Goal: Check status: Check status

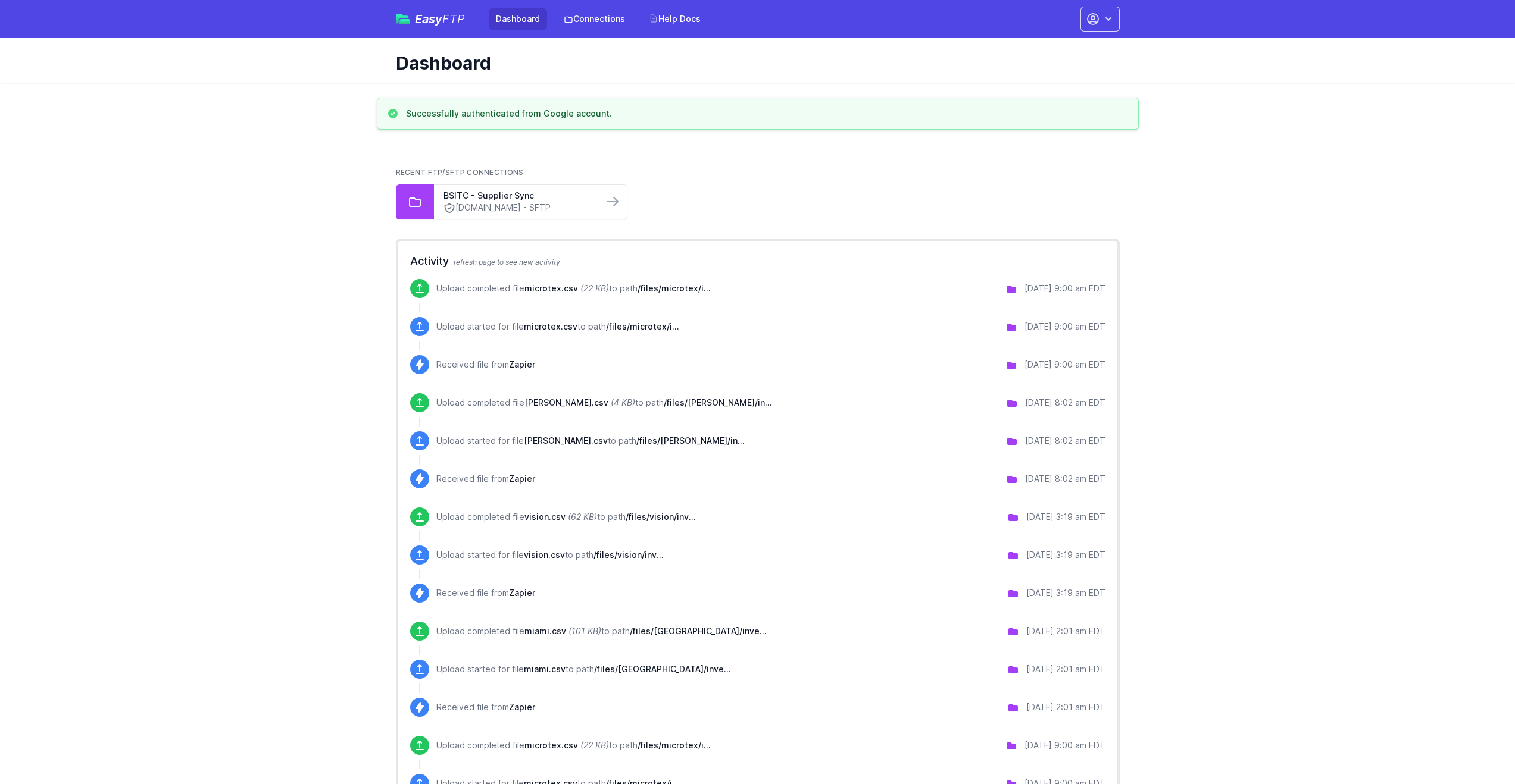
drag, startPoint x: 1012, startPoint y: 288, endPoint x: 1107, endPoint y: 291, distance: 95.0
copy div "[DATE] 9:00 am EDT"
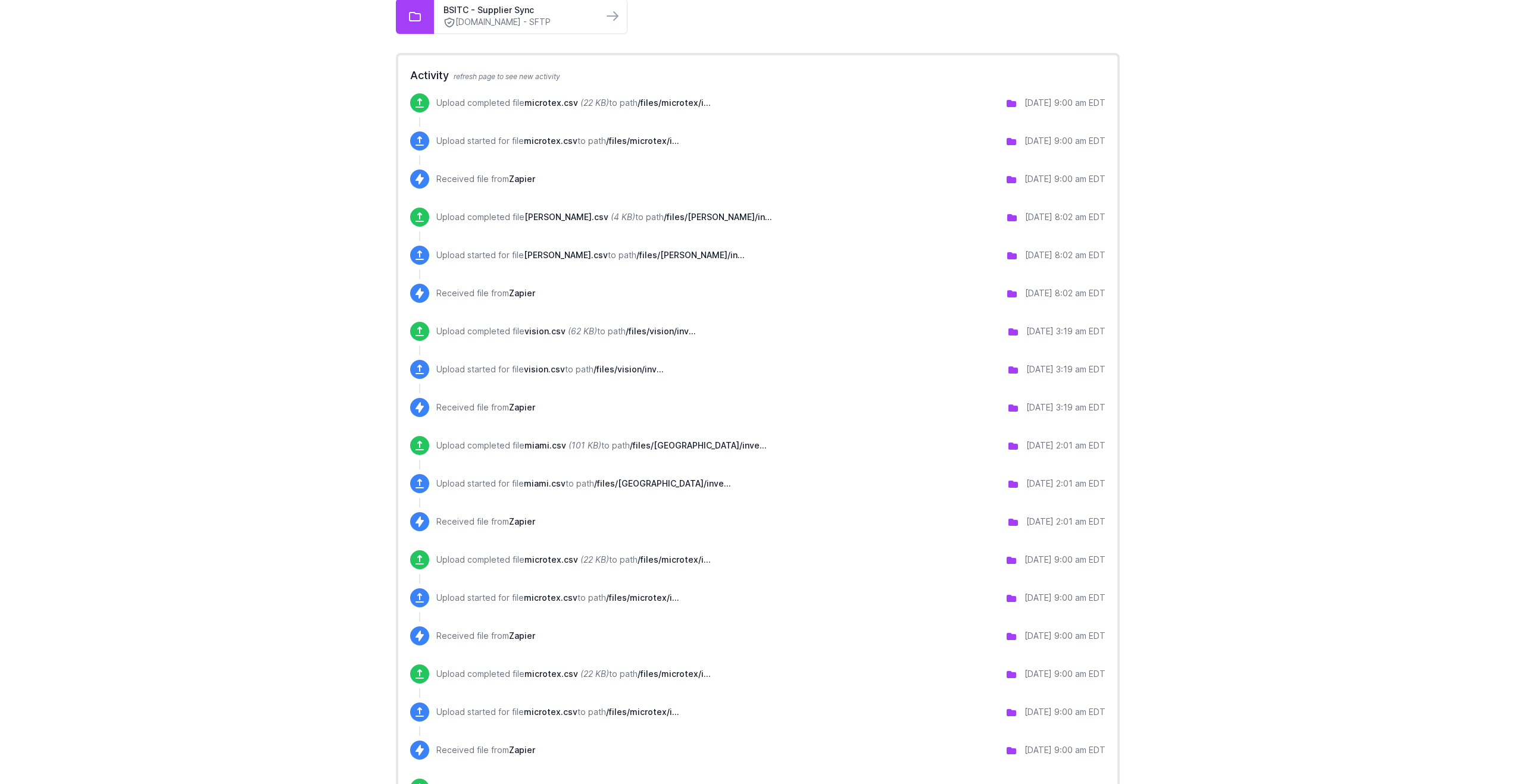
scroll to position [125, 0]
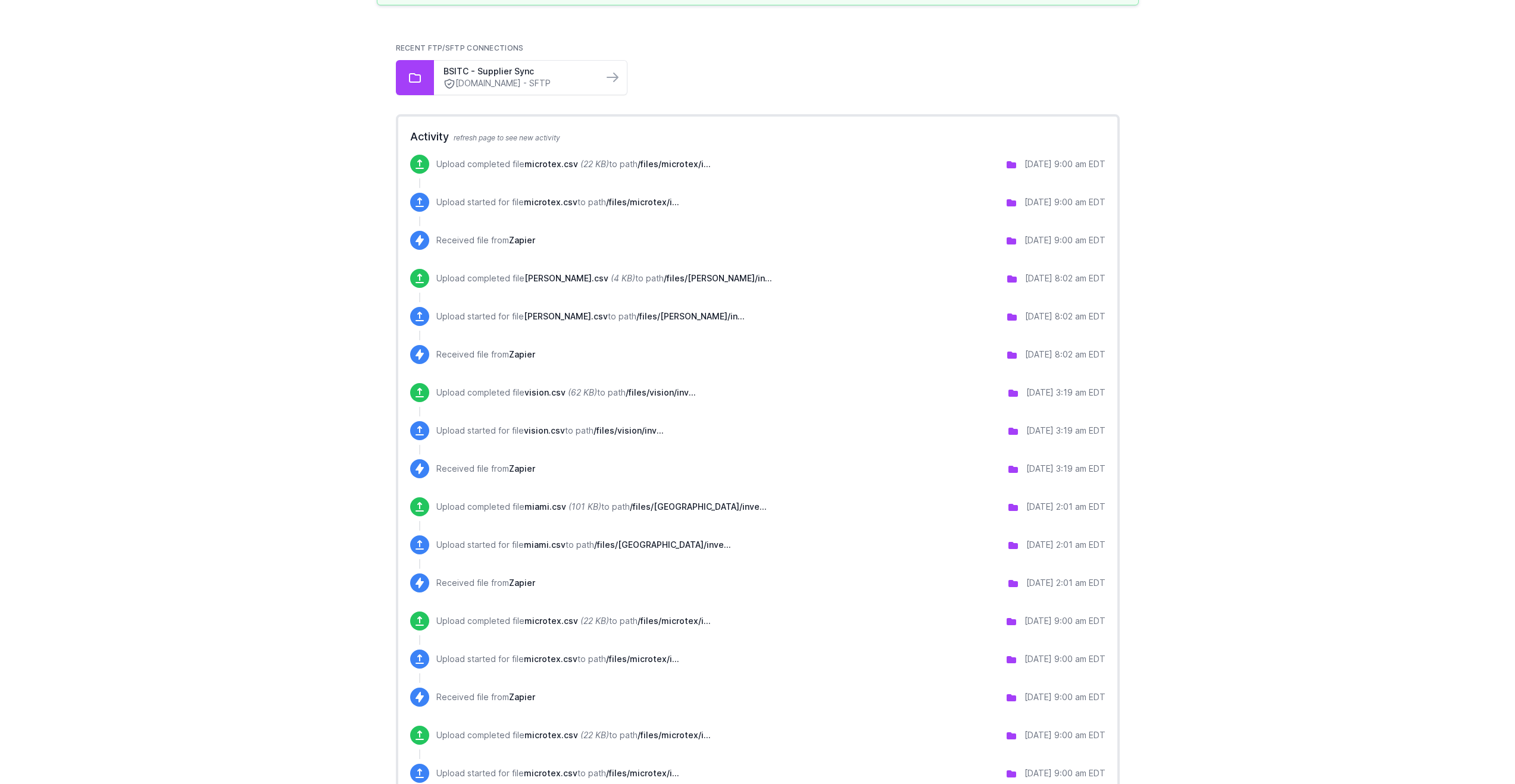
click at [1050, 623] on div "[DATE] 9:00 am EDT" at bounding box center [1065, 621] width 81 height 12
drag, startPoint x: 1009, startPoint y: 622, endPoint x: 1104, endPoint y: 621, distance: 95.0
click at [1104, 621] on div "[DATE] 9:00 am EDT" at bounding box center [1056, 623] width 100 height 15
copy div "[DATE] 9:00 am EDT"
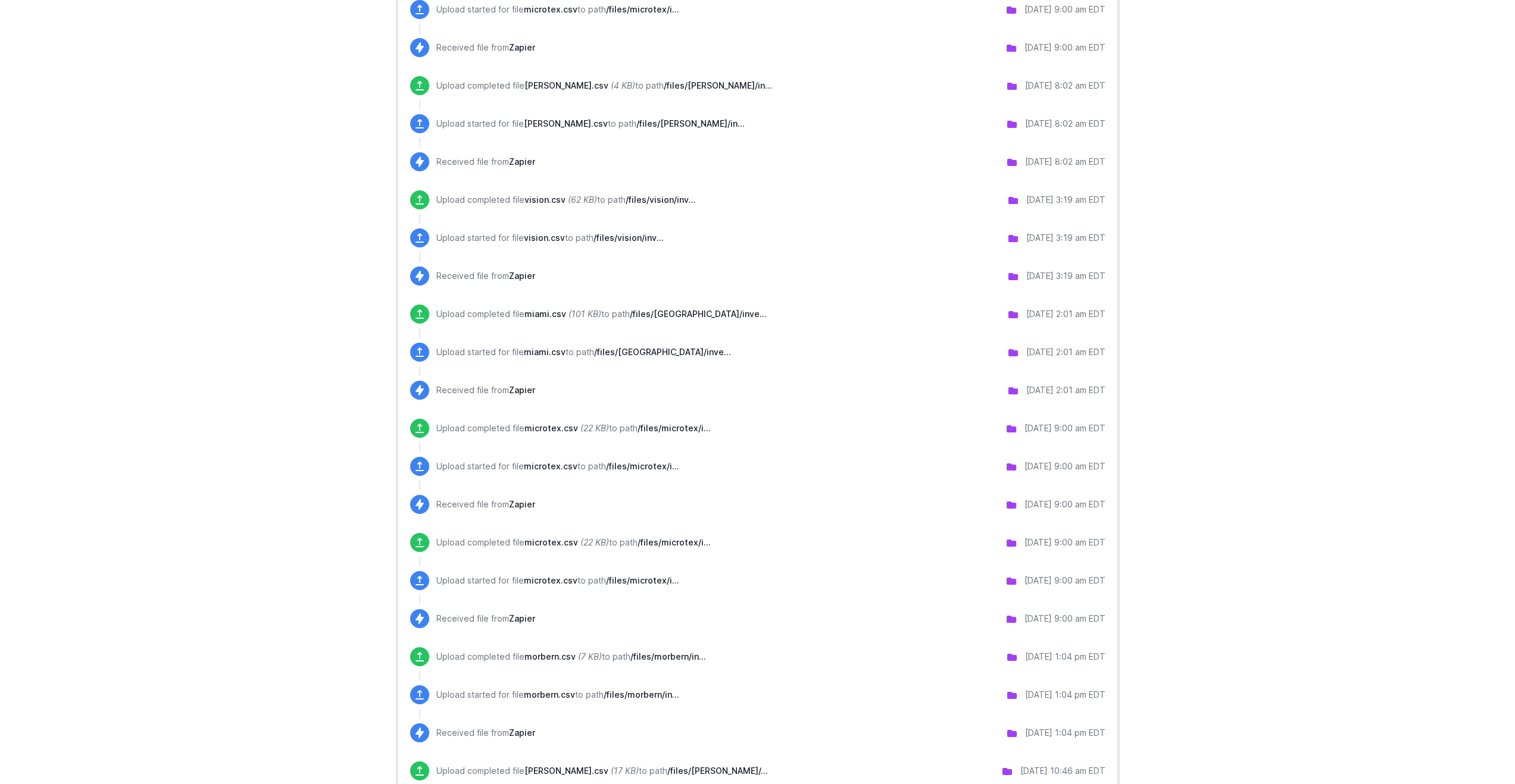
scroll to position [332, 0]
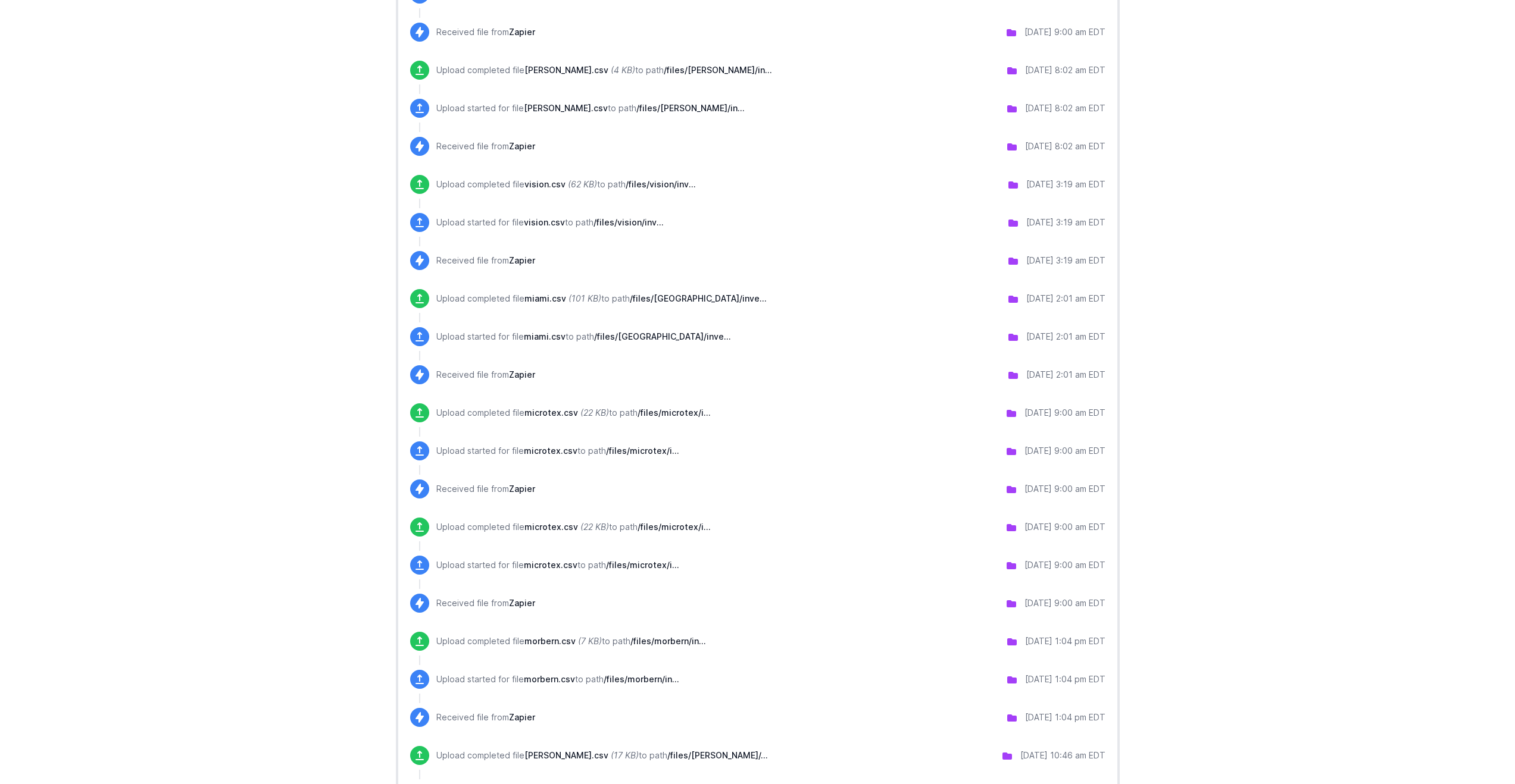
click at [1054, 528] on div "[DATE] 9:00 am EDT" at bounding box center [1065, 527] width 81 height 12
copy ul "[DATE] 9:00 am EDT"
drag, startPoint x: 1011, startPoint y: 642, endPoint x: 1104, endPoint y: 643, distance: 93.0
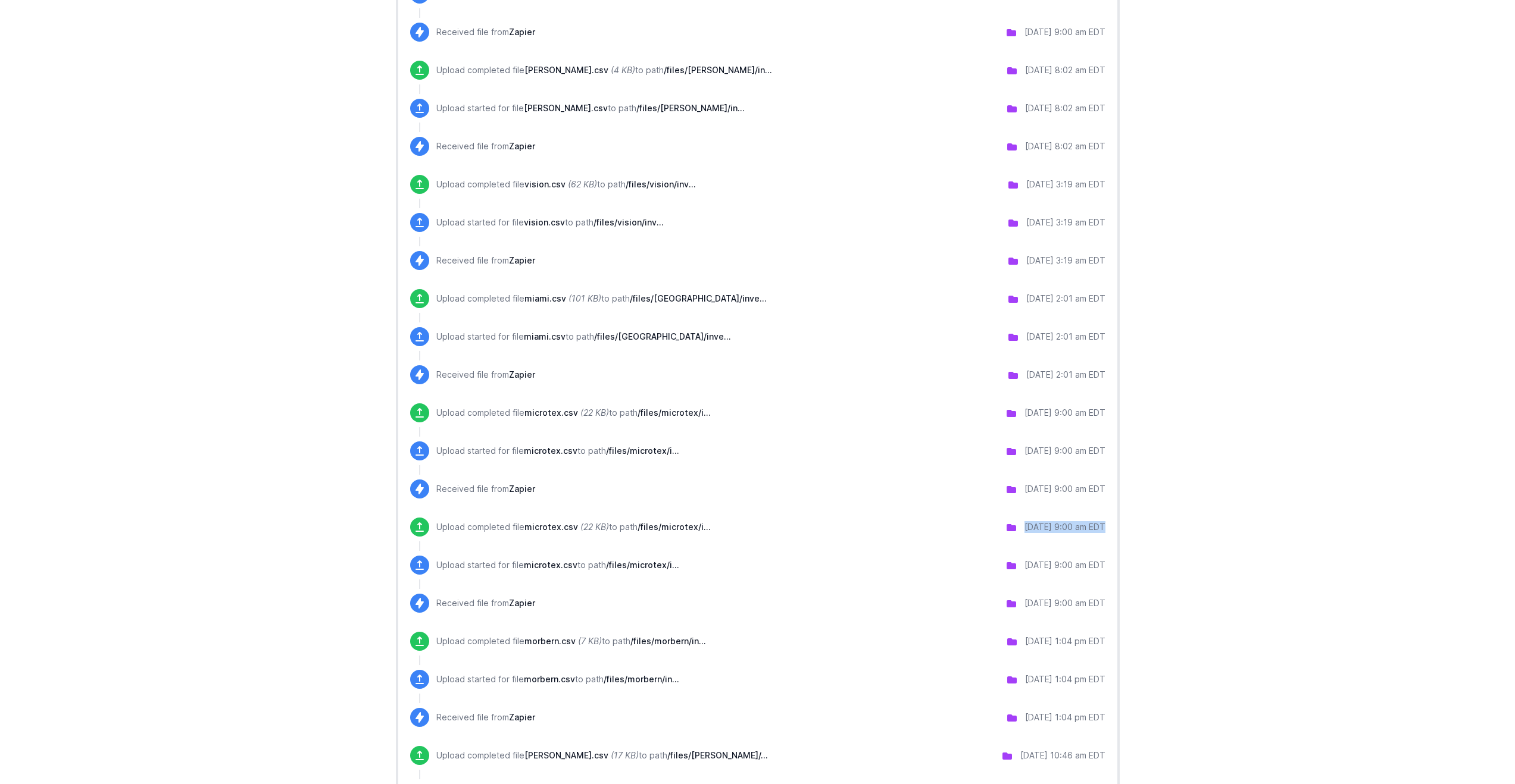
click at [1104, 643] on div "[DATE] 1:04 pm EDT" at bounding box center [1065, 641] width 80 height 12
copy div "[DATE] 1:04 pm EDT"
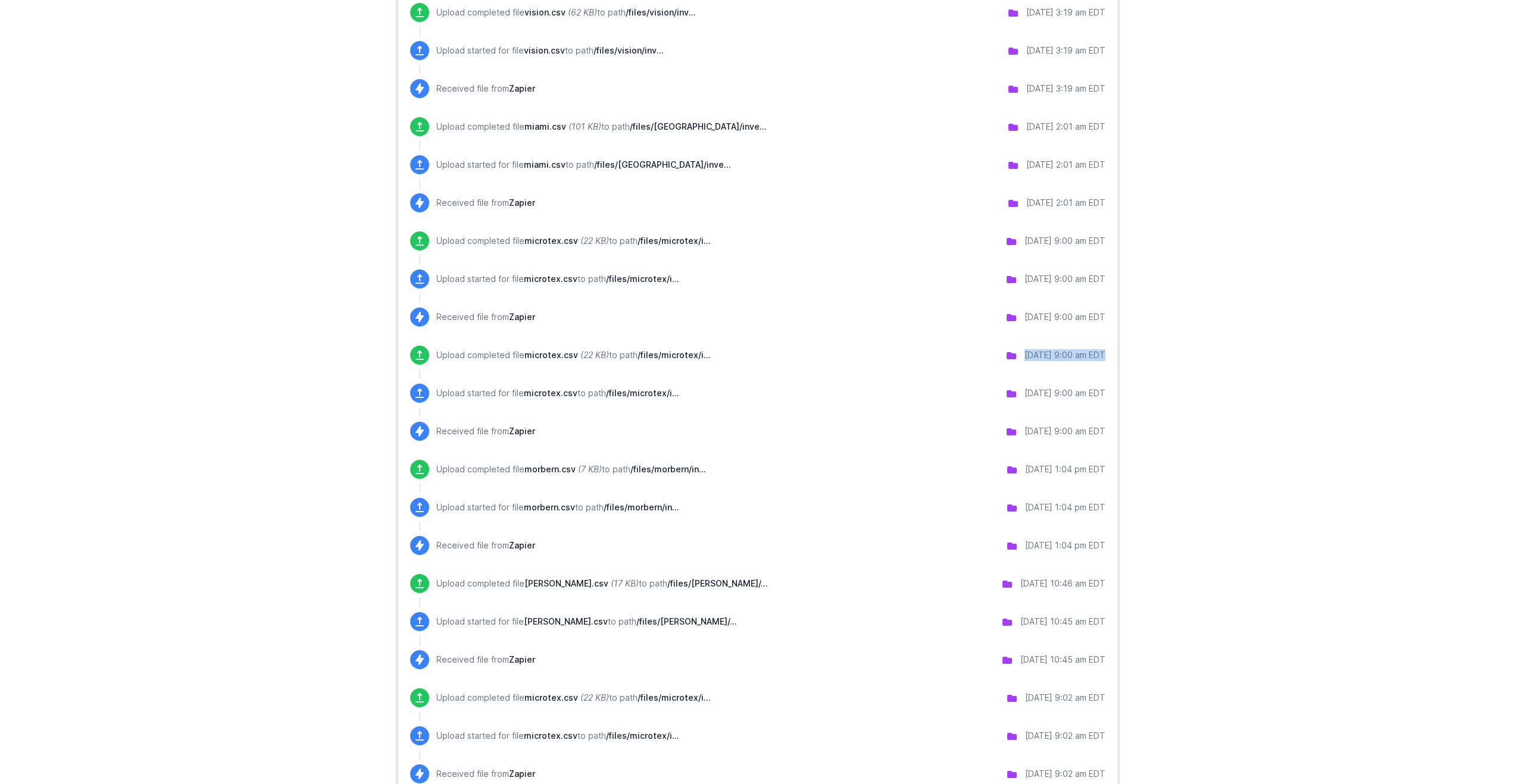
scroll to position [512, 0]
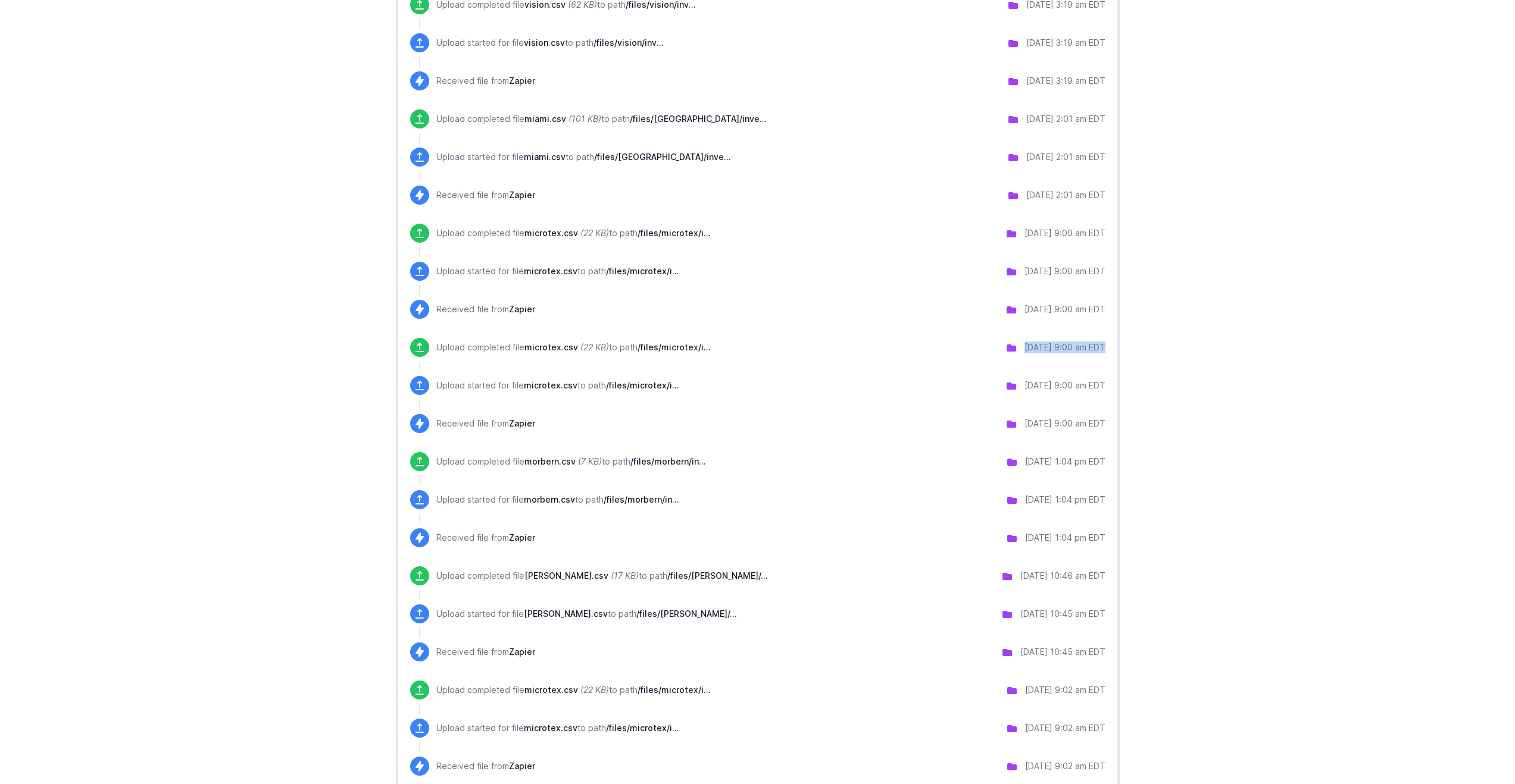
drag, startPoint x: 1006, startPoint y: 577, endPoint x: 1107, endPoint y: 579, distance: 101.0
click at [1107, 579] on div "Activity refresh page to see new activity Upload completed file microtex.csv (2…" at bounding box center [758, 335] width 724 height 1217
copy div "[DATE] 10:46 am EDT"
